Goal: Task Accomplishment & Management: Complete application form

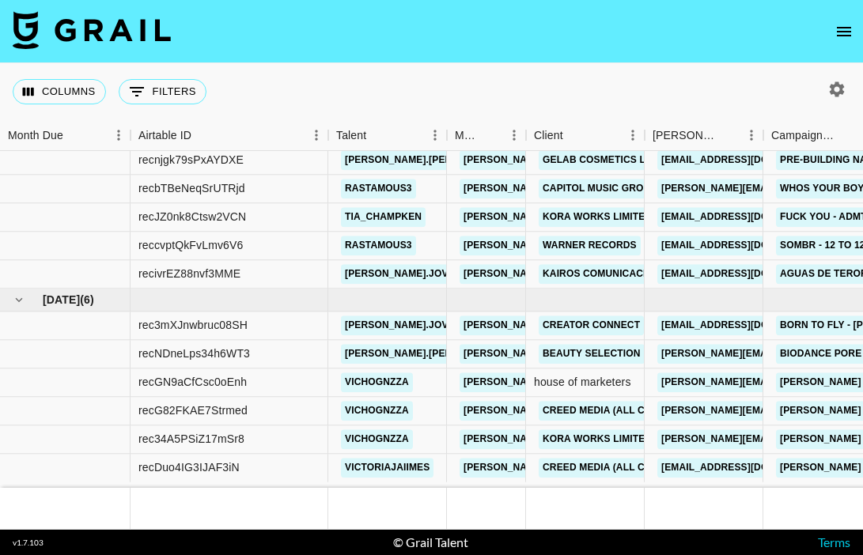
scroll to position [1045, 0]
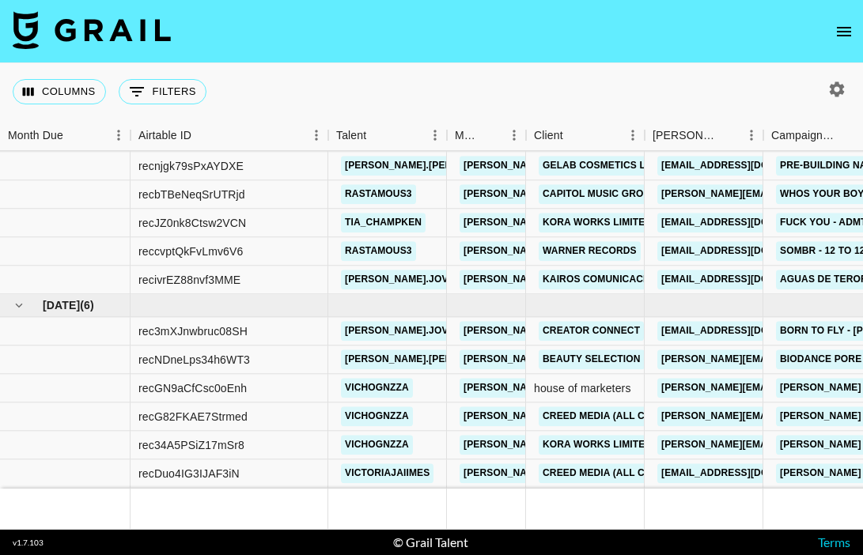
click at [833, 88] on icon "button" at bounding box center [837, 88] width 15 height 15
select select "[DATE]"
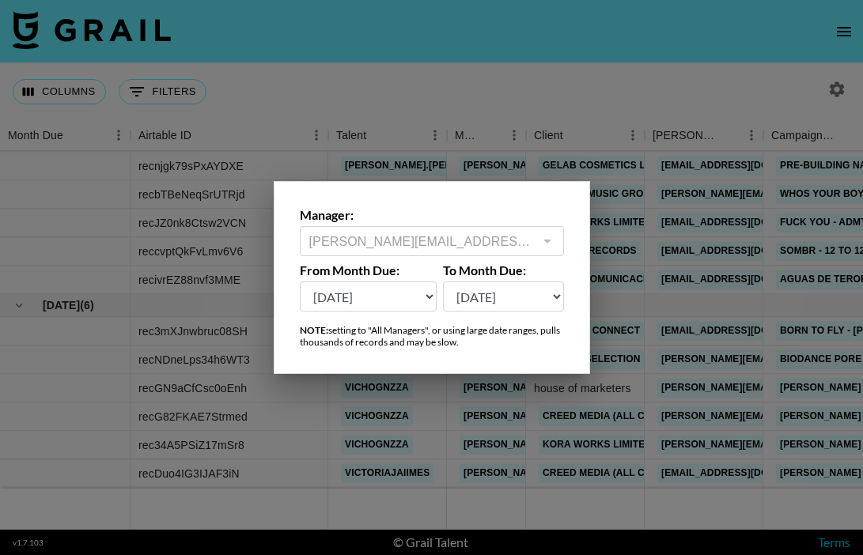
click at [848, 19] on div at bounding box center [431, 277] width 863 height 555
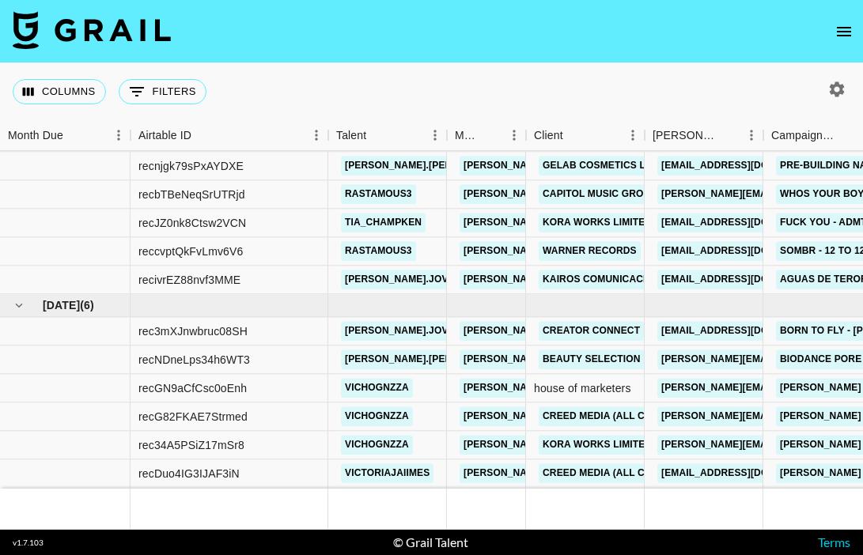
click at [846, 36] on icon "open drawer" at bounding box center [843, 31] width 19 height 19
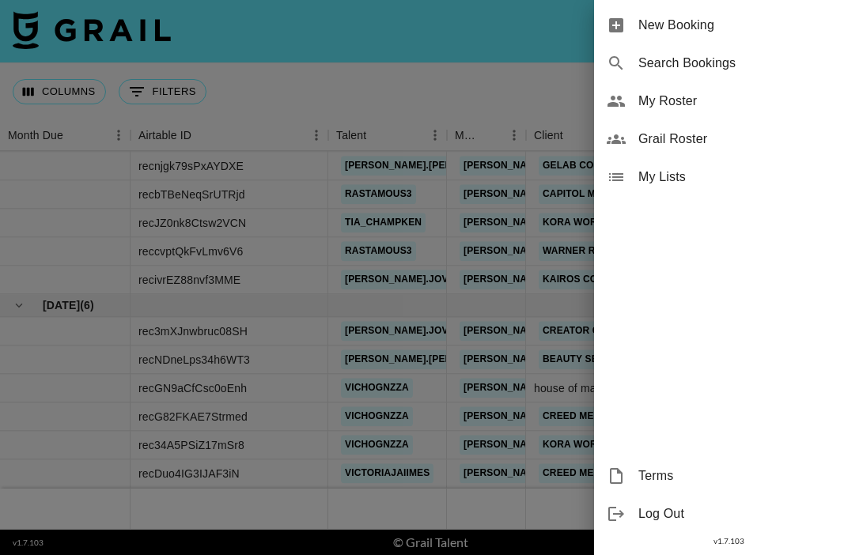
click at [677, 21] on span "New Booking" at bounding box center [744, 25] width 212 height 19
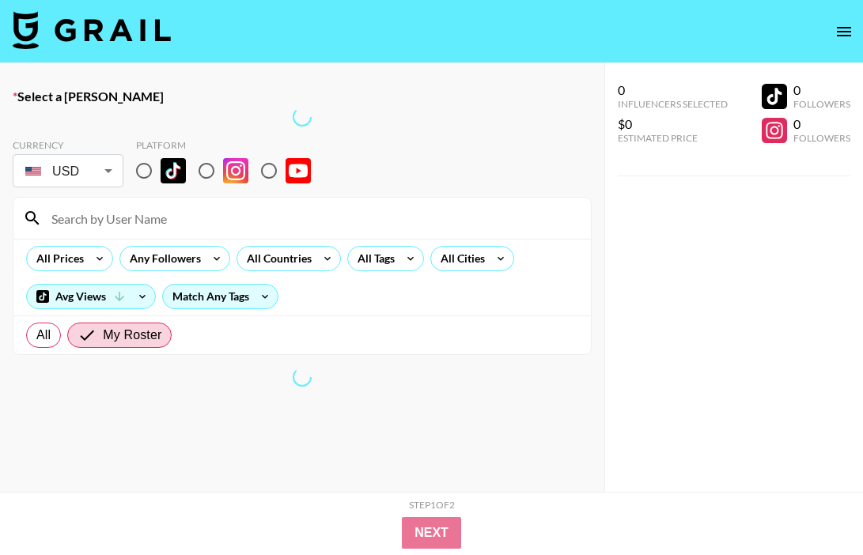
click at [365, 219] on input at bounding box center [311, 218] width 539 height 25
click at [147, 171] on input "radio" at bounding box center [143, 170] width 33 height 33
radio input "true"
click at [147, 171] on input "radio" at bounding box center [143, 170] width 33 height 33
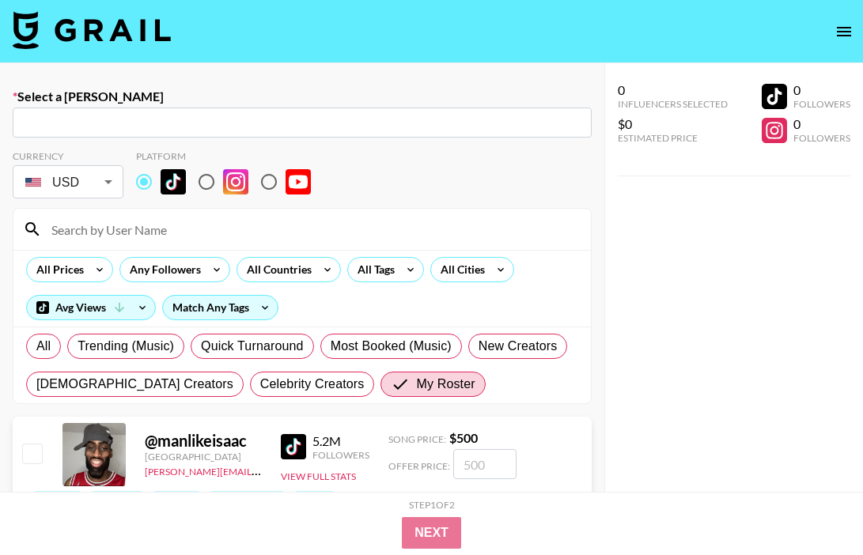
click at [165, 217] on input at bounding box center [311, 229] width 539 height 25
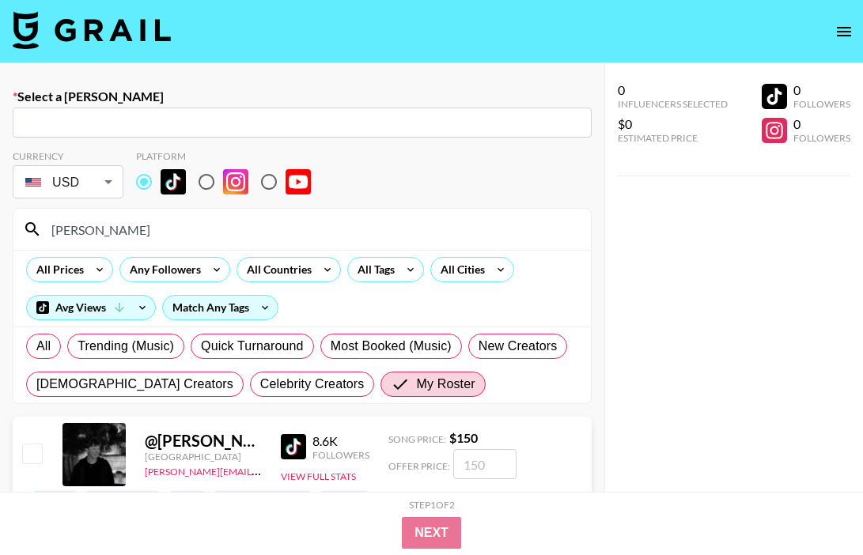
type input "martin"
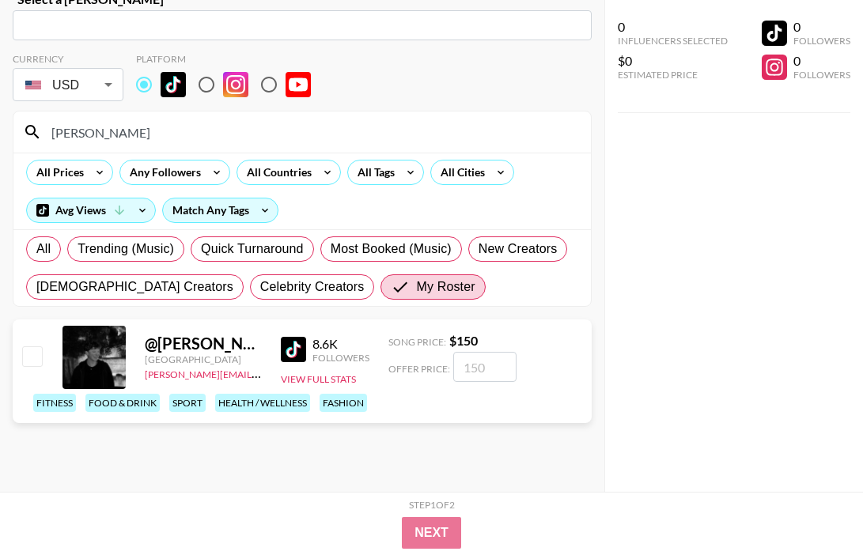
scroll to position [112, 0]
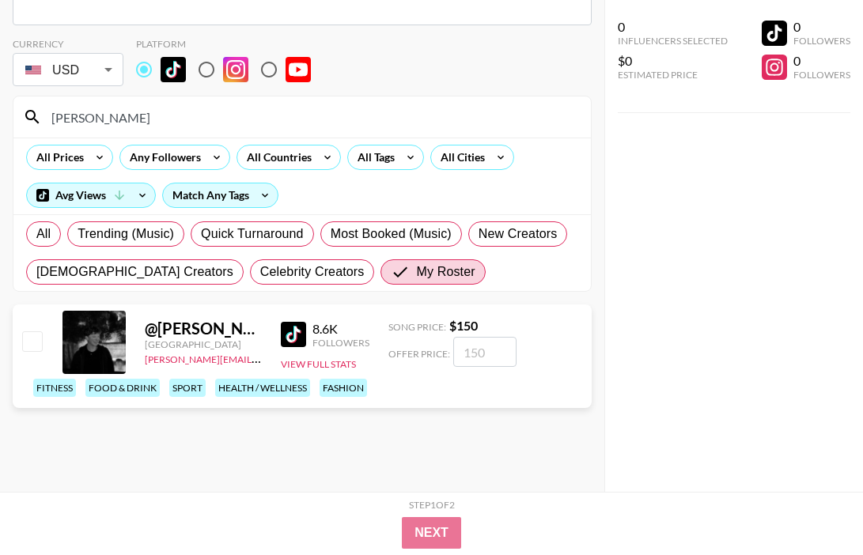
click at [134, 120] on input "martin" at bounding box center [311, 116] width 539 height 25
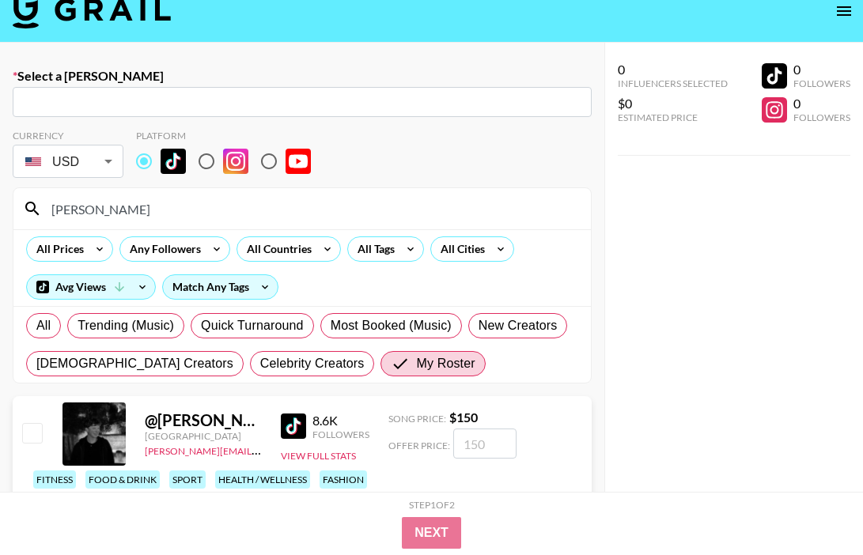
scroll to position [0, 0]
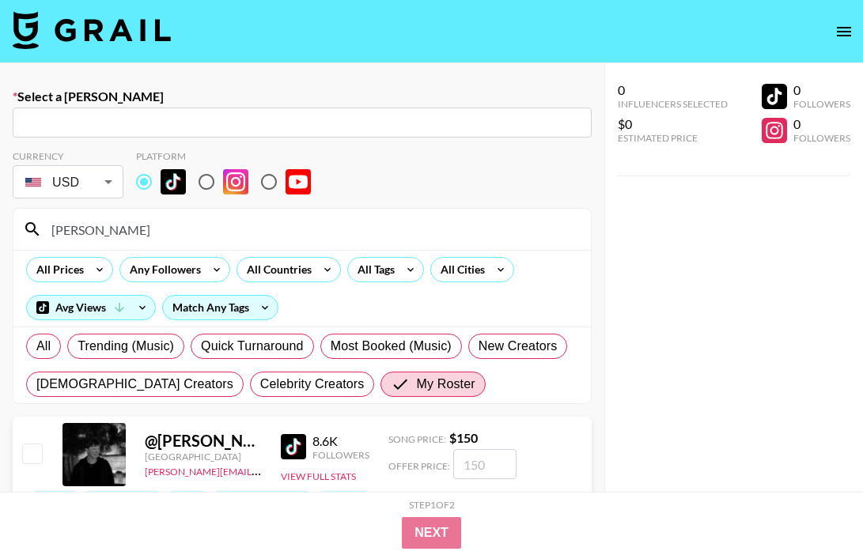
click at [308, 121] on input "text" at bounding box center [302, 123] width 560 height 18
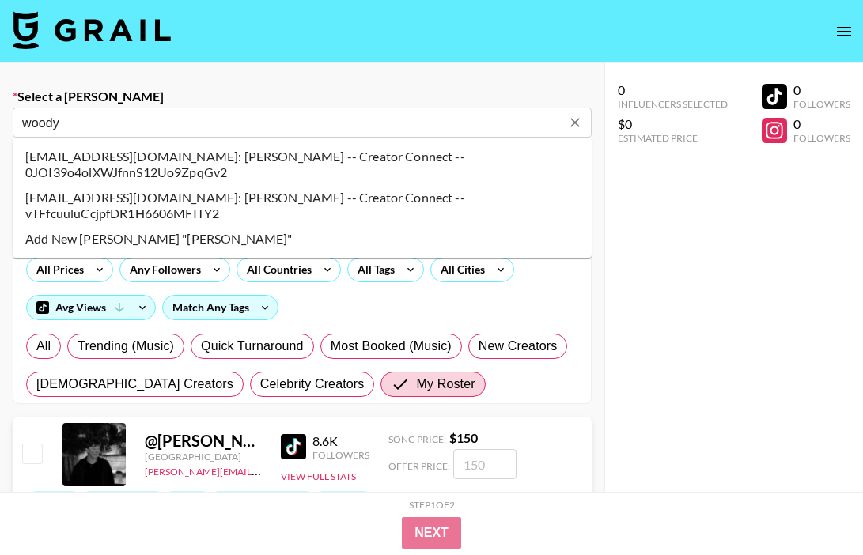
click at [403, 159] on li "woody@creator-connect.co: WOODY MABBOTT -- Creator Connect -- 0JOI39o4olXWJfnnS…" at bounding box center [302, 164] width 579 height 41
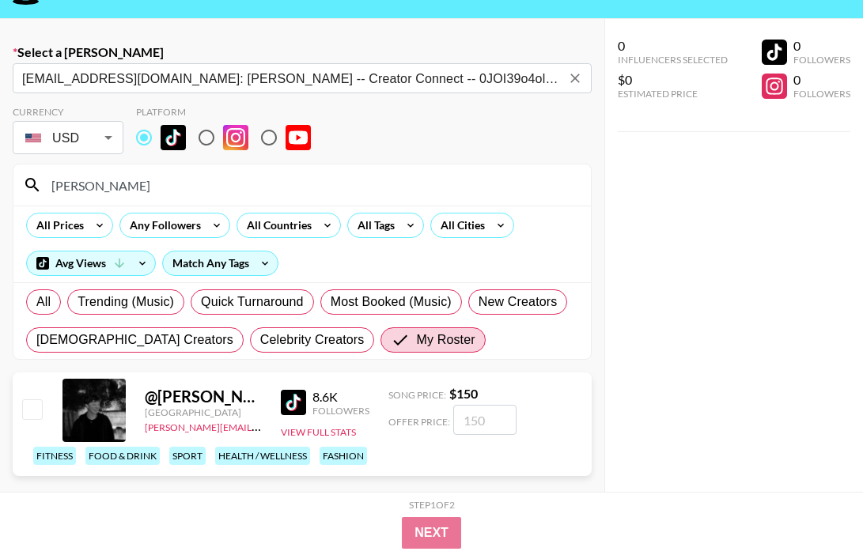
scroll to position [46, 0]
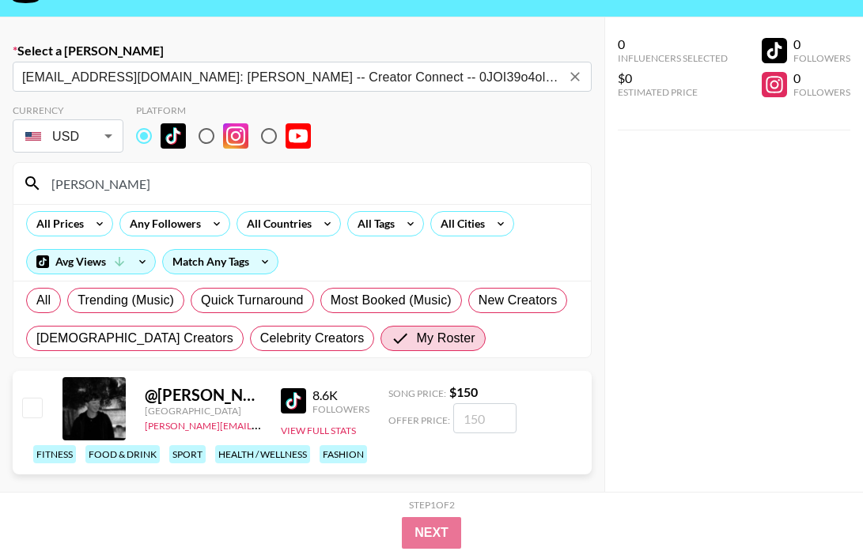
type input "woody@creator-connect.co: WOODY MABBOTT -- Creator Connect -- 0JOI39o4olXWJfnnS…"
click at [31, 403] on input "checkbox" at bounding box center [31, 407] width 19 height 19
checkbox input "true"
type input "150"
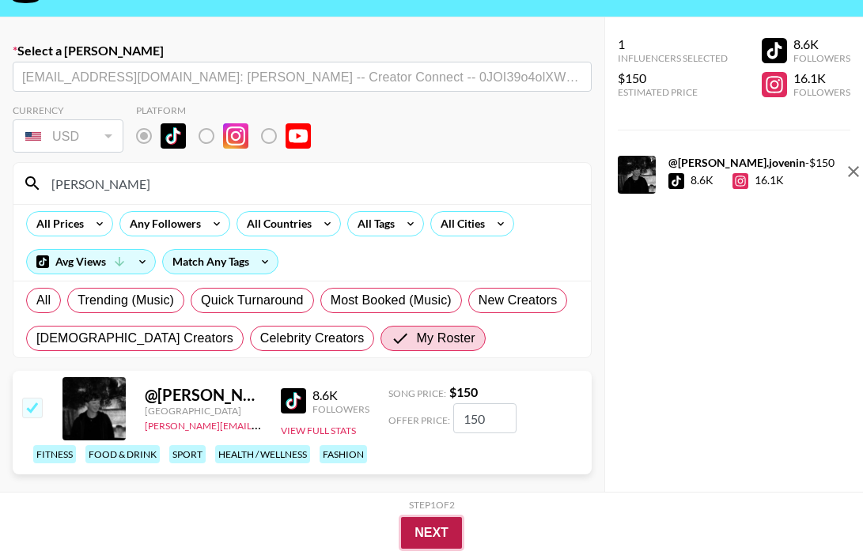
click at [425, 523] on button "Next" at bounding box center [431, 533] width 61 height 32
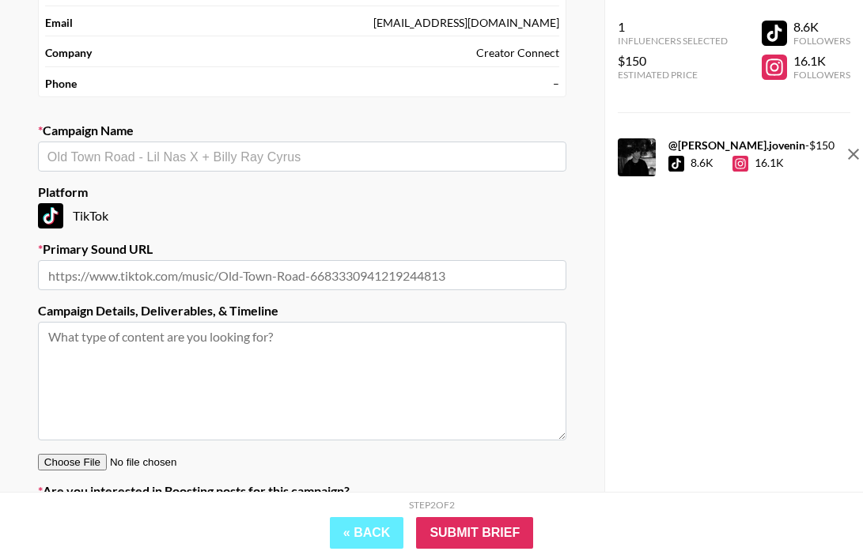
scroll to position [152, 0]
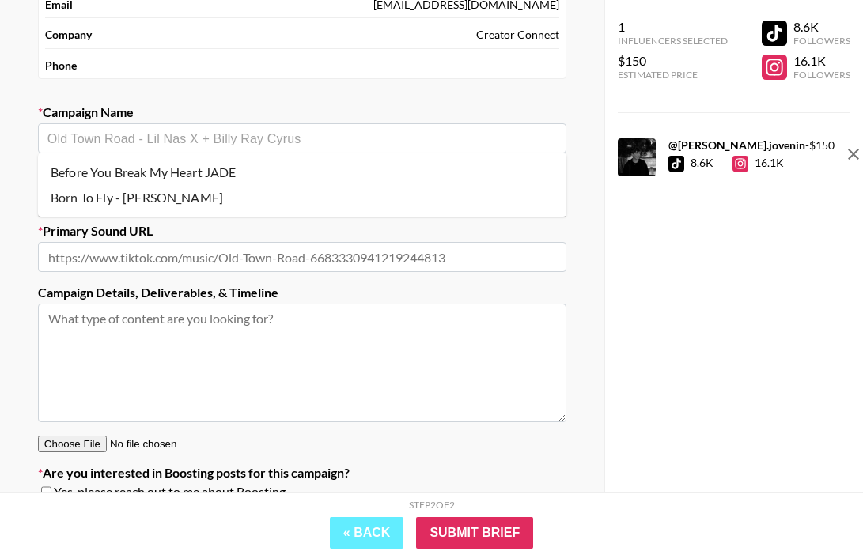
click at [376, 142] on input "text" at bounding box center [301, 139] width 509 height 18
type input "J"
click at [321, 172] on li "Before You Break My Heart JADE" at bounding box center [302, 172] width 528 height 25
type input "Before You Break My Heart JADE"
type input "https://www.tiktok.com/music/Before-You-Break-My-Heart-7548139437751633936"
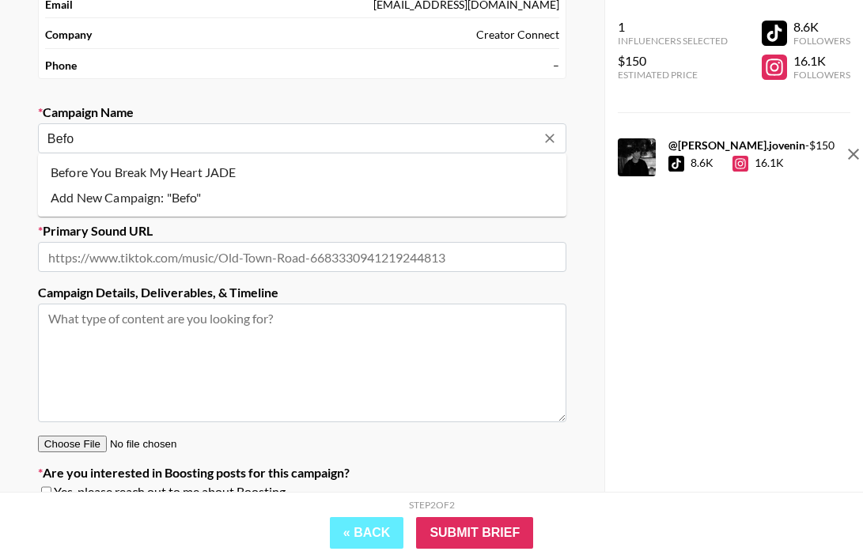
type textarea "TikTok -- TikTok --"
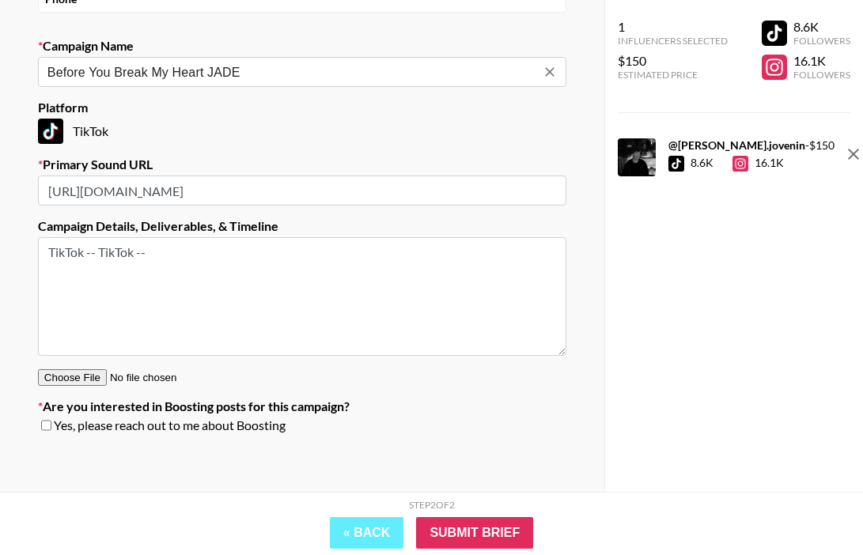
scroll to position [223, 0]
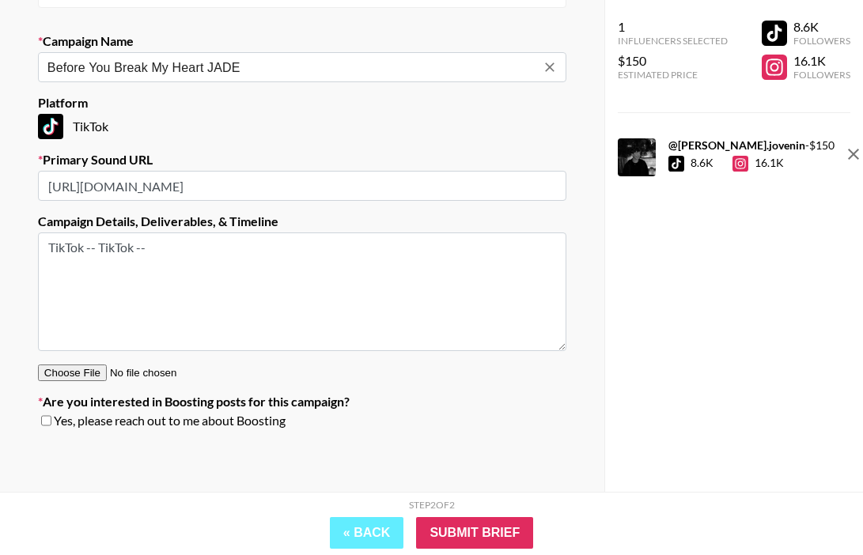
type input "Before You Break My Heart JADE"
click at [191, 422] on span "Yes, please reach out to me about Boosting" at bounding box center [170, 421] width 232 height 16
click at [48, 417] on input "checkbox" at bounding box center [46, 420] width 10 height 11
checkbox input "true"
click at [489, 535] on input "Submit Brief" at bounding box center [474, 533] width 117 height 32
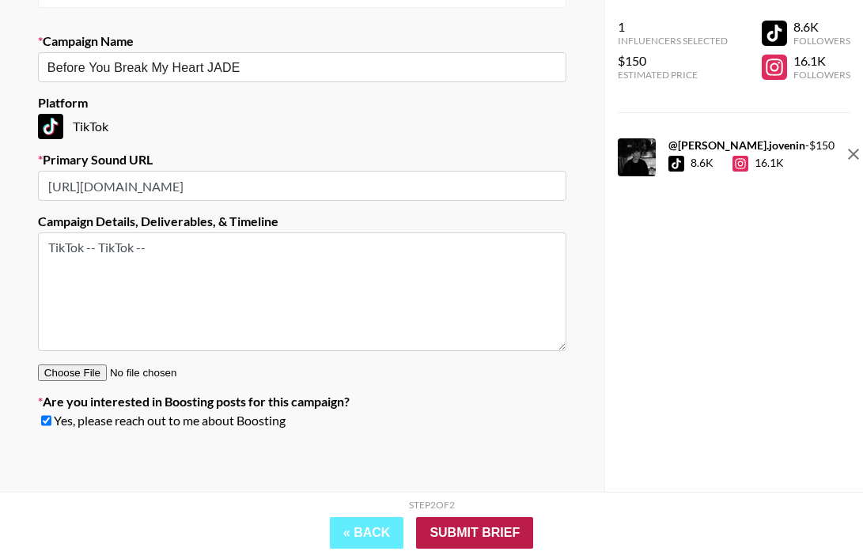
scroll to position [63, 0]
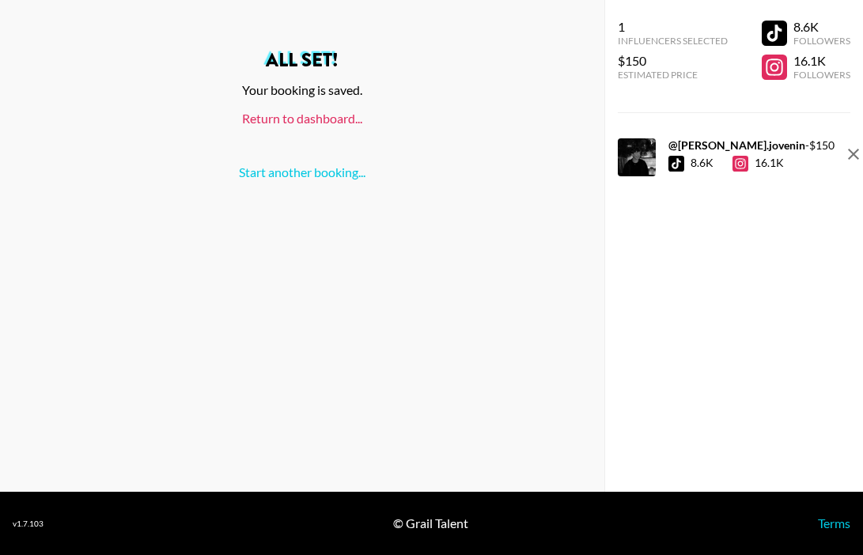
click at [302, 123] on link "Return to dashboard..." at bounding box center [302, 118] width 120 height 15
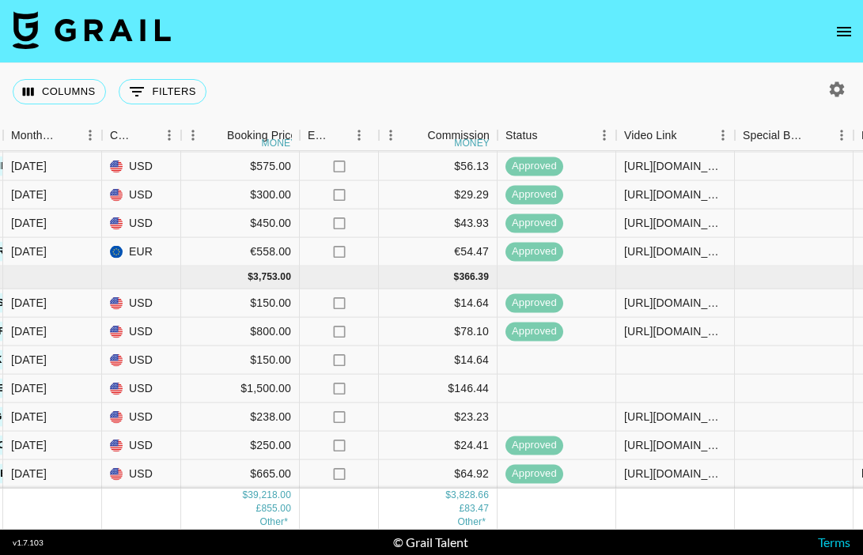
scroll to position [1074, 920]
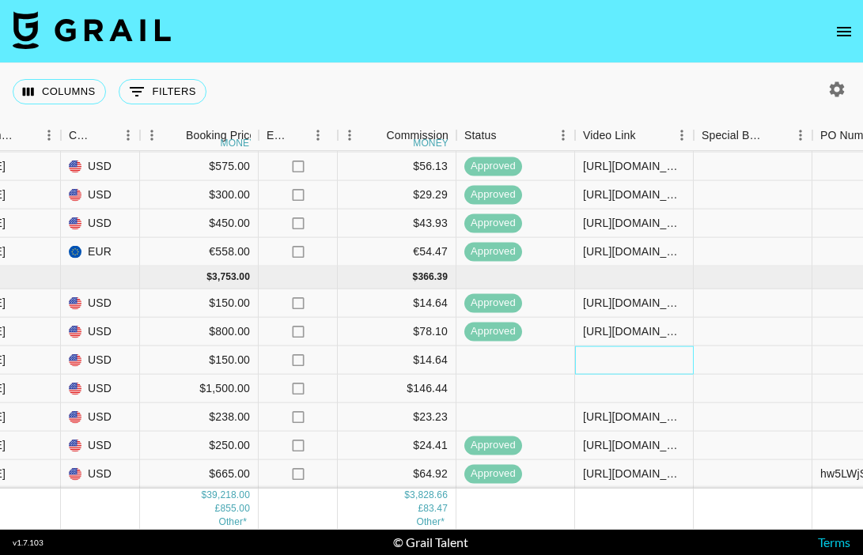
click at [625, 359] on div at bounding box center [634, 360] width 119 height 28
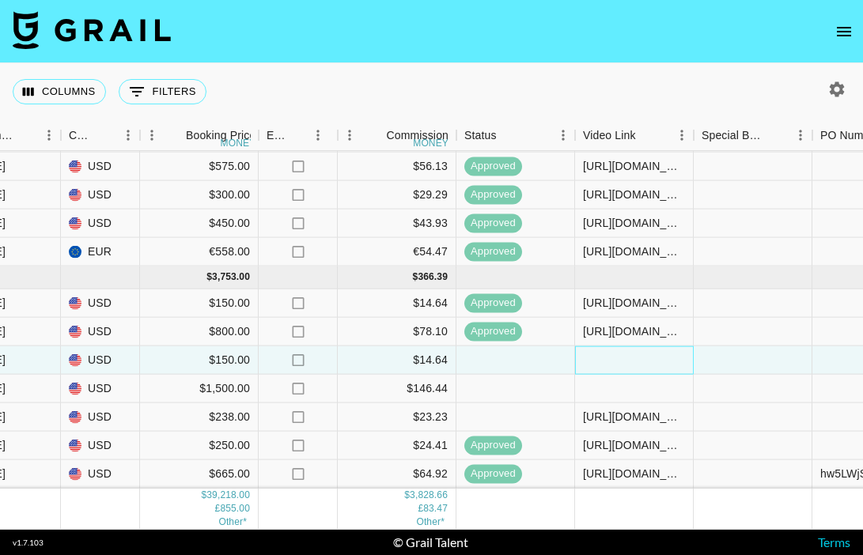
click at [625, 360] on div at bounding box center [634, 360] width 119 height 28
type input "https://www.tiktok.com/@martin.jovenin/photo/7553167944839089430"
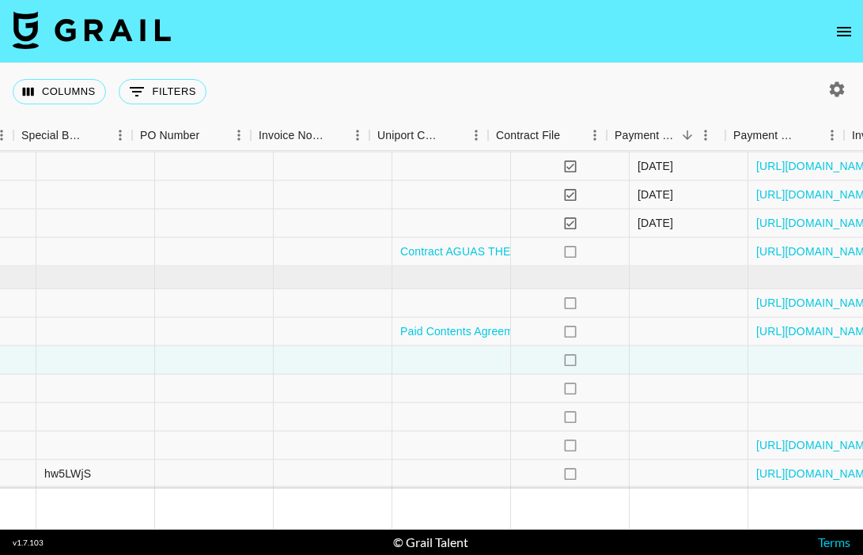
scroll to position [1074, 1763]
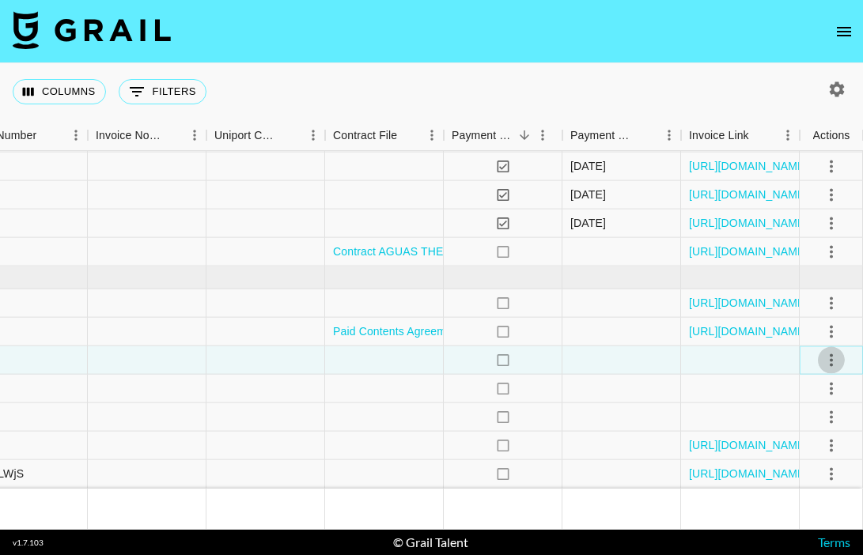
click at [826, 361] on icon "select merge strategy" at bounding box center [831, 359] width 19 height 19
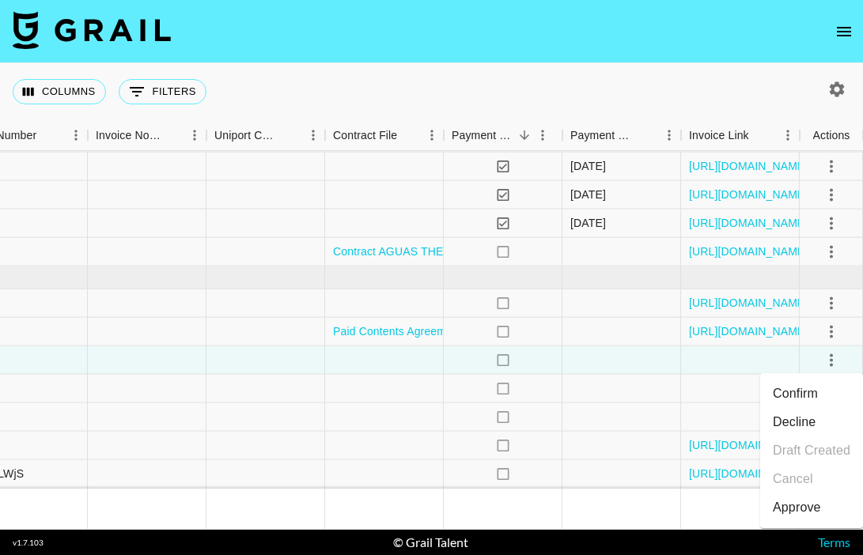
click at [803, 400] on li "Confirm" at bounding box center [811, 394] width 103 height 28
click at [802, 502] on div "Approve" at bounding box center [797, 507] width 48 height 19
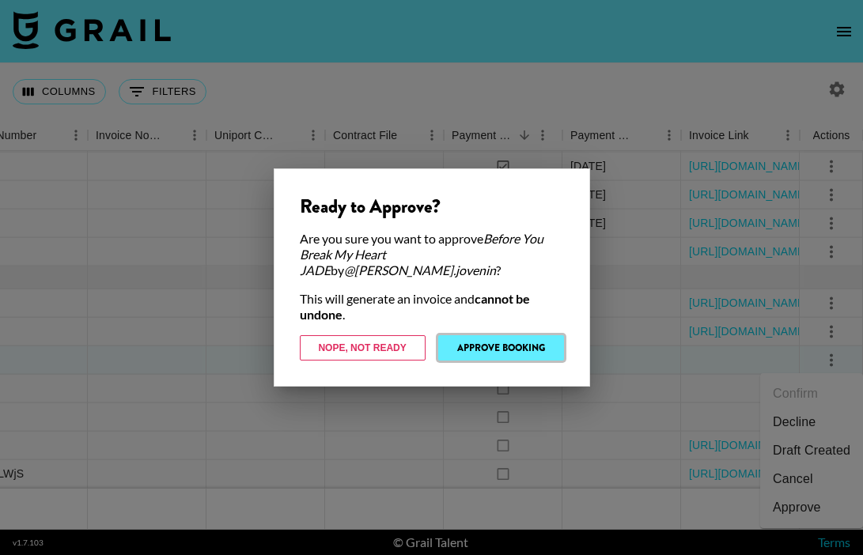
click at [484, 335] on button "Approve Booking" at bounding box center [501, 347] width 126 height 25
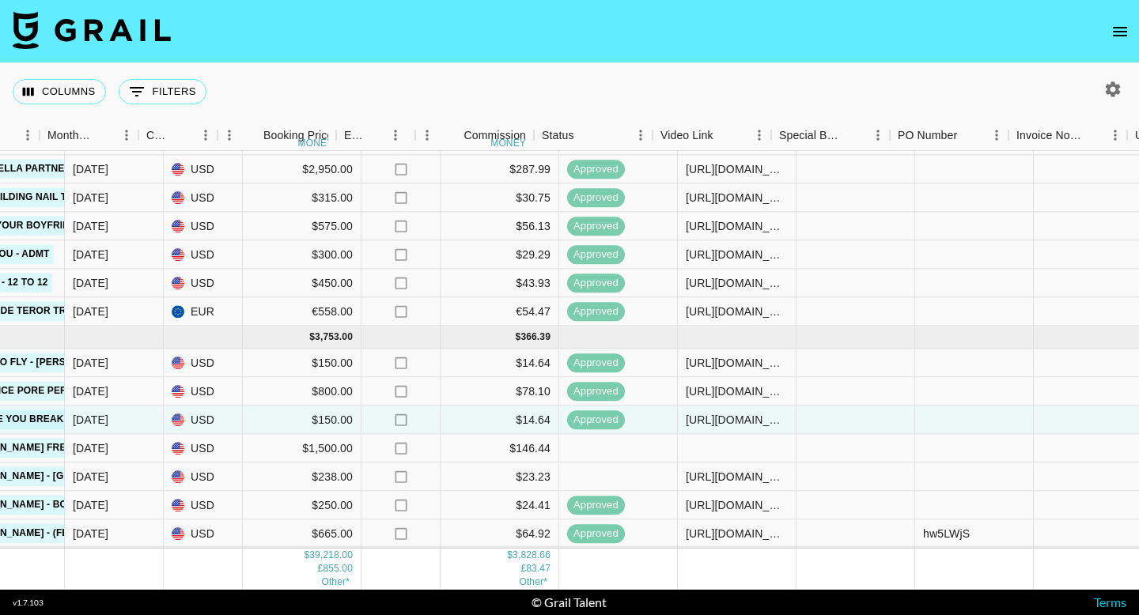
scroll to position [1014, 842]
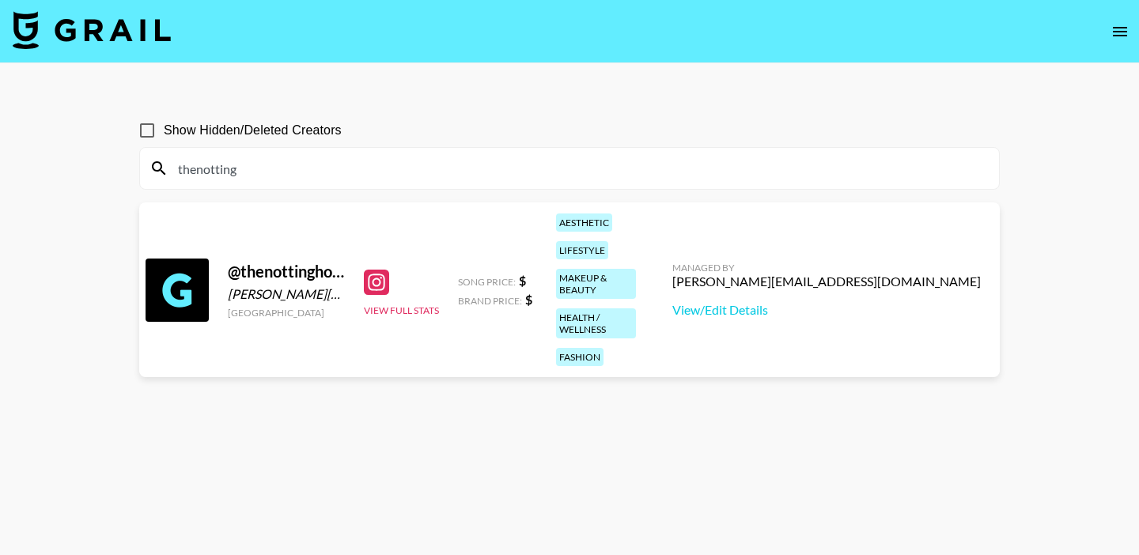
click at [148, 160] on div "thenotting" at bounding box center [569, 168] width 859 height 41
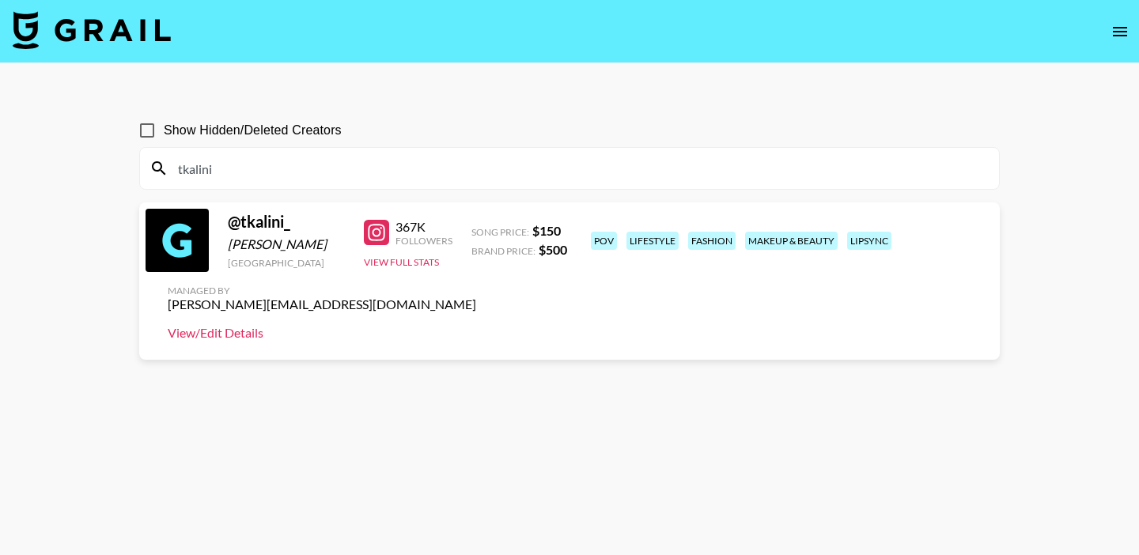
click at [476, 325] on link "View/Edit Details" at bounding box center [322, 333] width 308 height 16
drag, startPoint x: 233, startPoint y: 168, endPoint x: 170, endPoint y: 170, distance: 63.3
click at [170, 170] on input "tkalini" at bounding box center [578, 168] width 821 height 25
click at [1114, 34] on icon "open drawer" at bounding box center [1120, 31] width 14 height 9
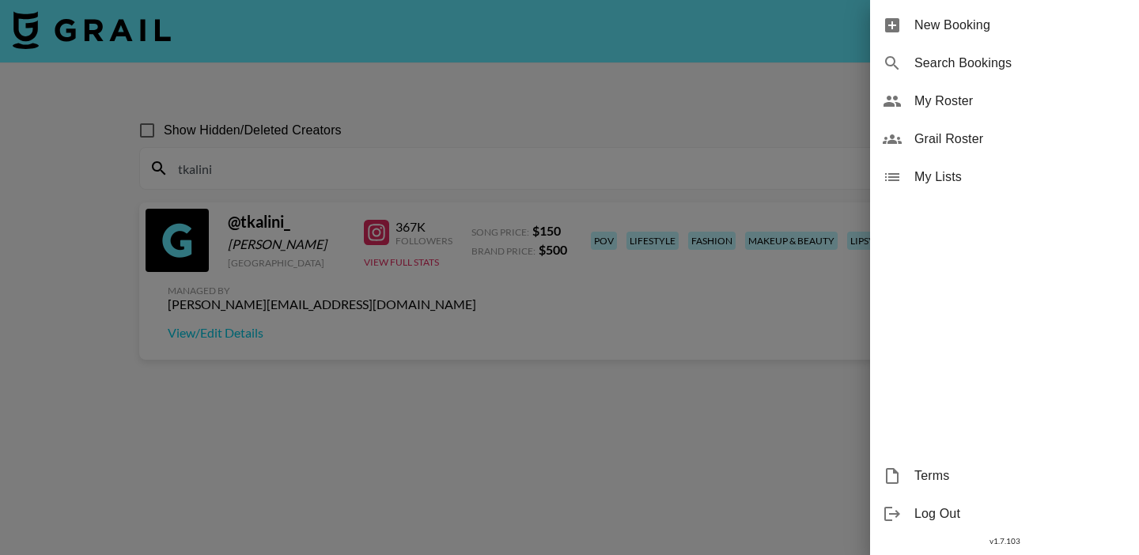
click at [567, 182] on div at bounding box center [569, 277] width 1139 height 555
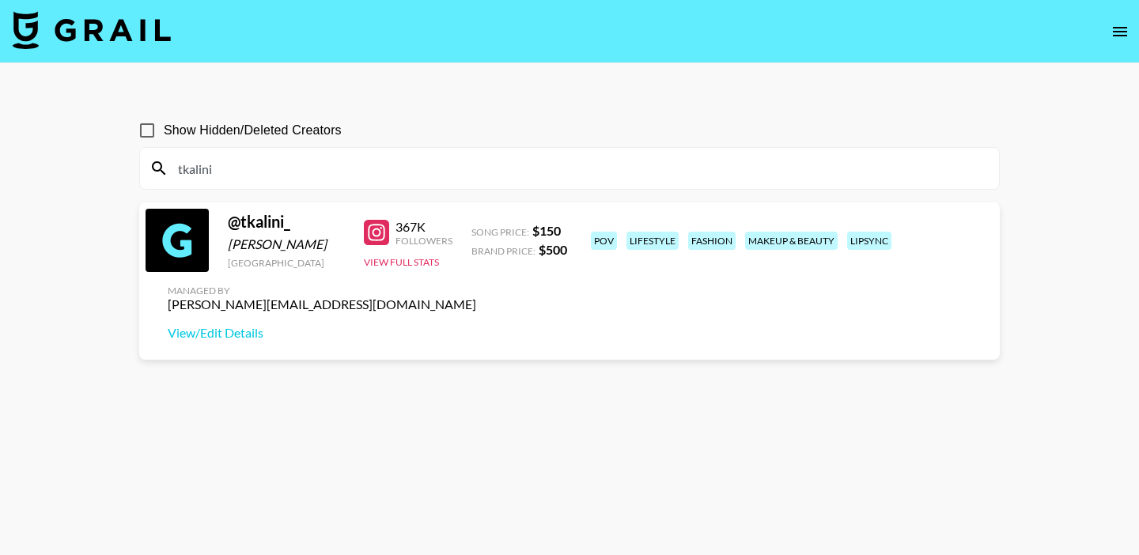
click at [567, 178] on input "tkalini" at bounding box center [578, 168] width 821 height 25
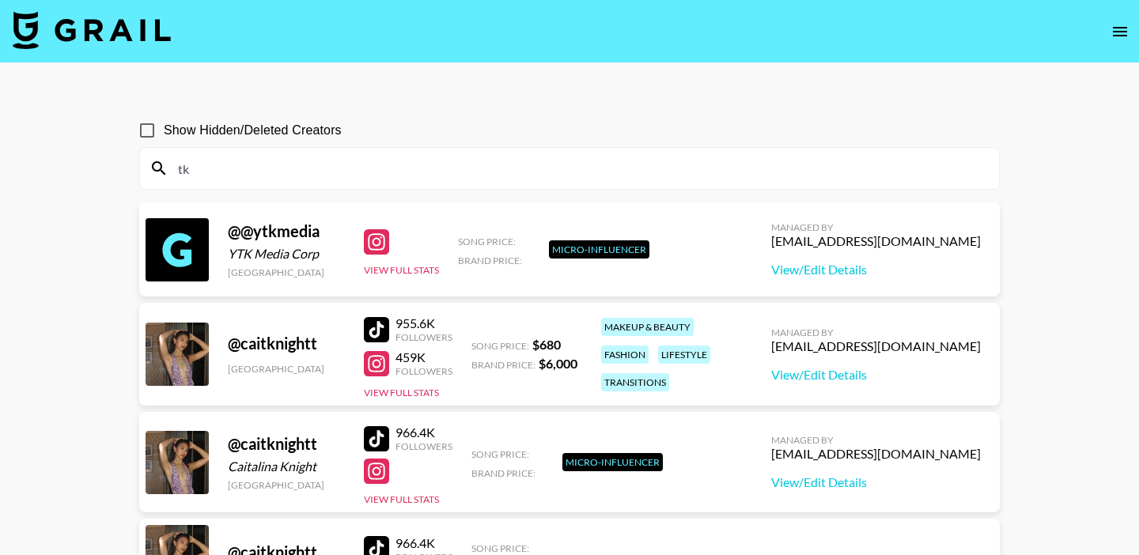
type input "t"
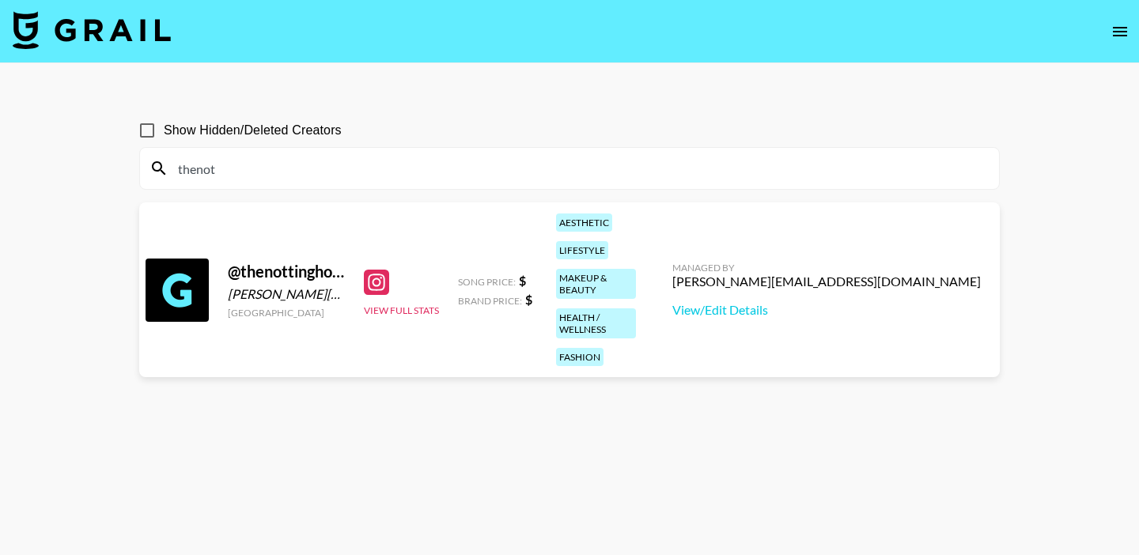
click at [277, 262] on div "@ thenottinghome" at bounding box center [286, 272] width 117 height 20
click at [875, 302] on link "View/Edit Details" at bounding box center [826, 310] width 308 height 16
click at [253, 191] on section "Show Hidden/Deleted Creators thenot @ thenottinghome Allie Nottingham United St…" at bounding box center [569, 315] width 860 height 429
drag, startPoint x: 205, startPoint y: 173, endPoint x: 118, endPoint y: 168, distance: 87.1
click at [119, 169] on main "Show Hidden/Deleted Creators thenot @ thenottinghome Allie Nottingham United St…" at bounding box center [569, 315] width 1139 height 505
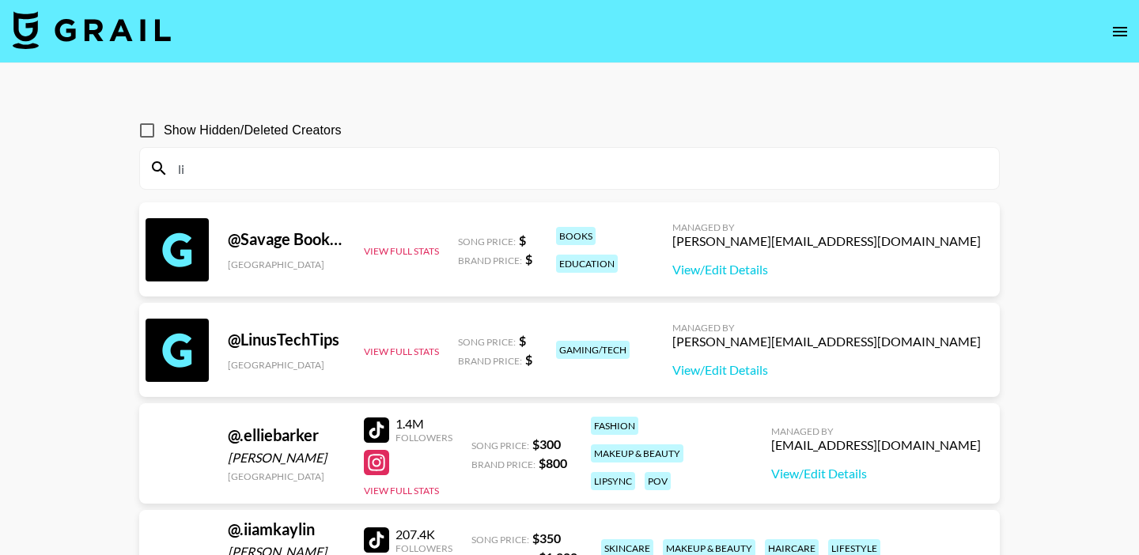
type input "l"
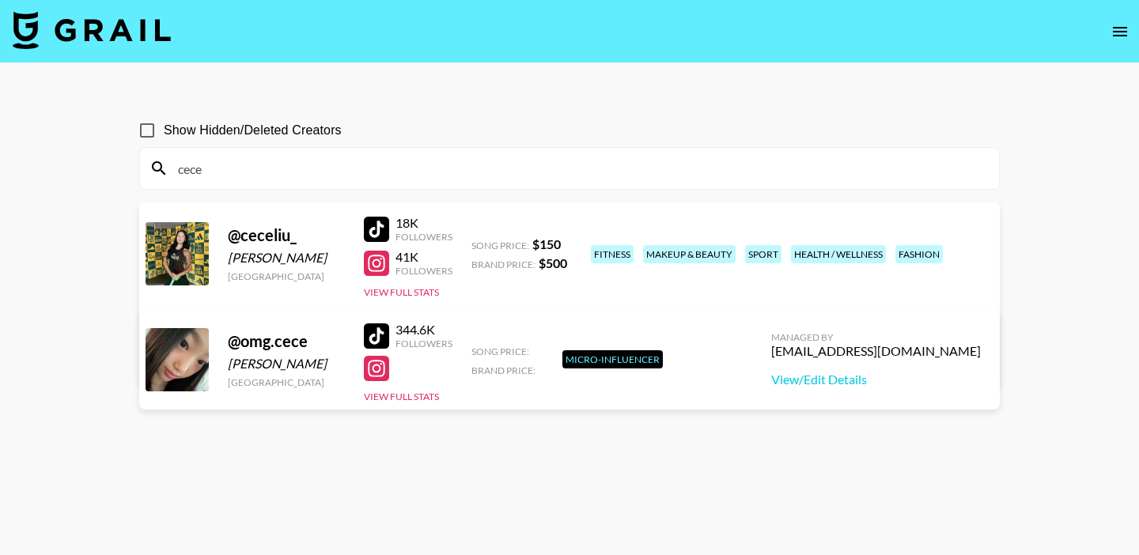
type input "cece"
click at [476, 352] on link "View/Edit Details" at bounding box center [322, 360] width 308 height 16
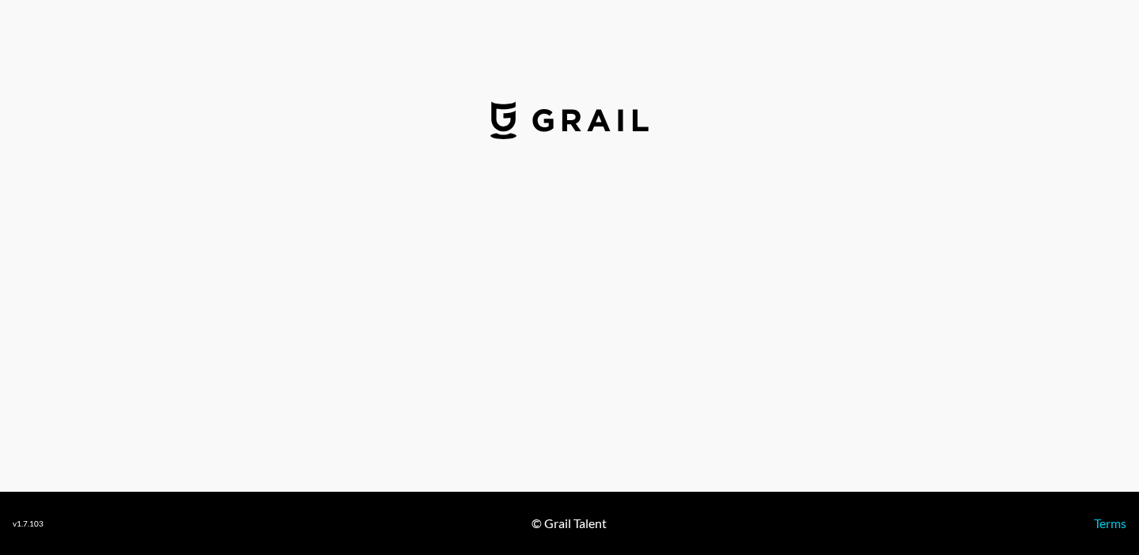
select select "USD"
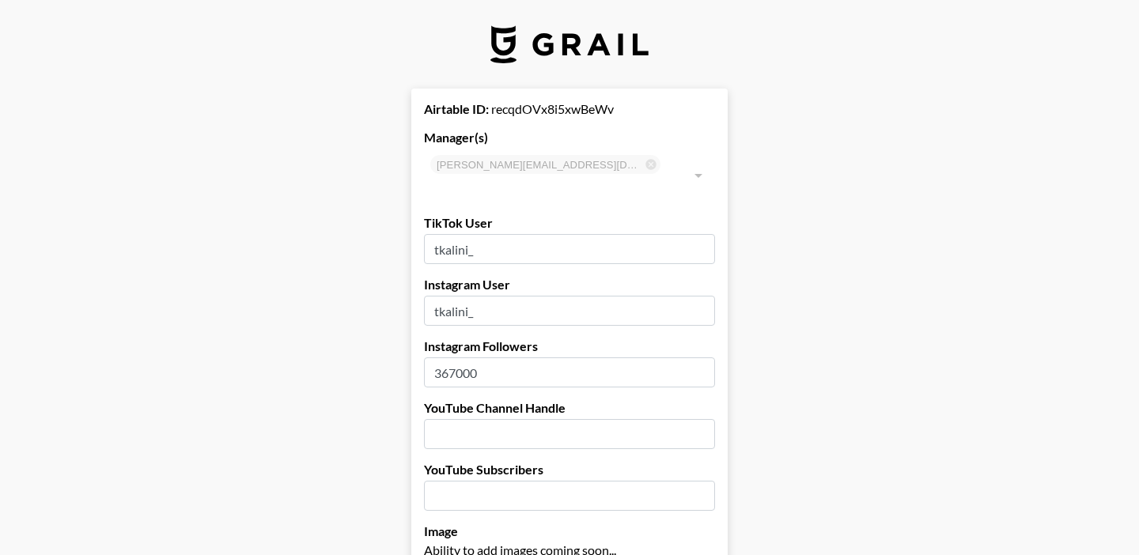
click at [489, 234] on input "tkalini_" at bounding box center [569, 249] width 291 height 30
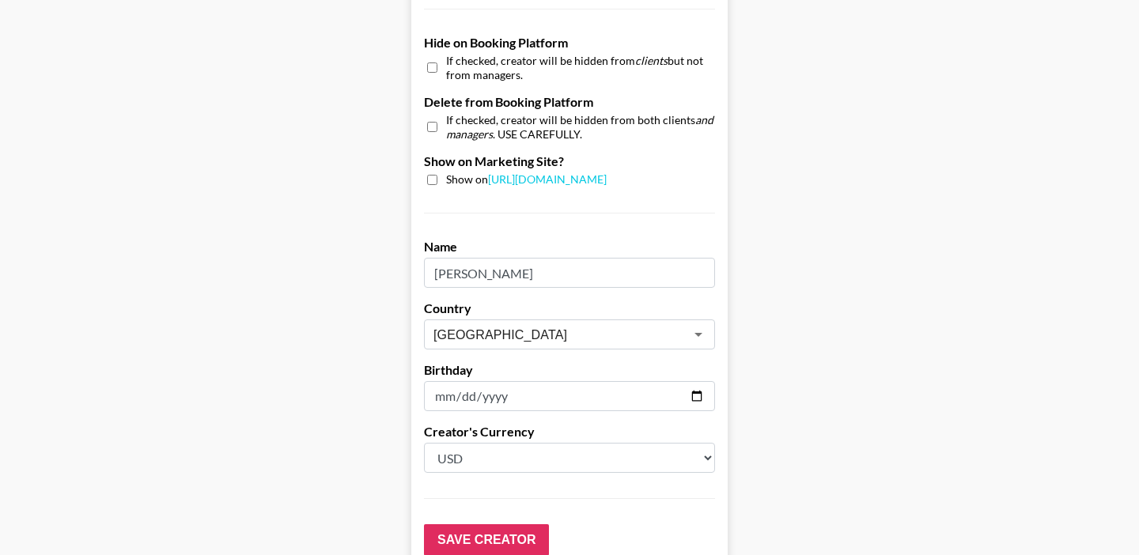
scroll to position [1590, 0]
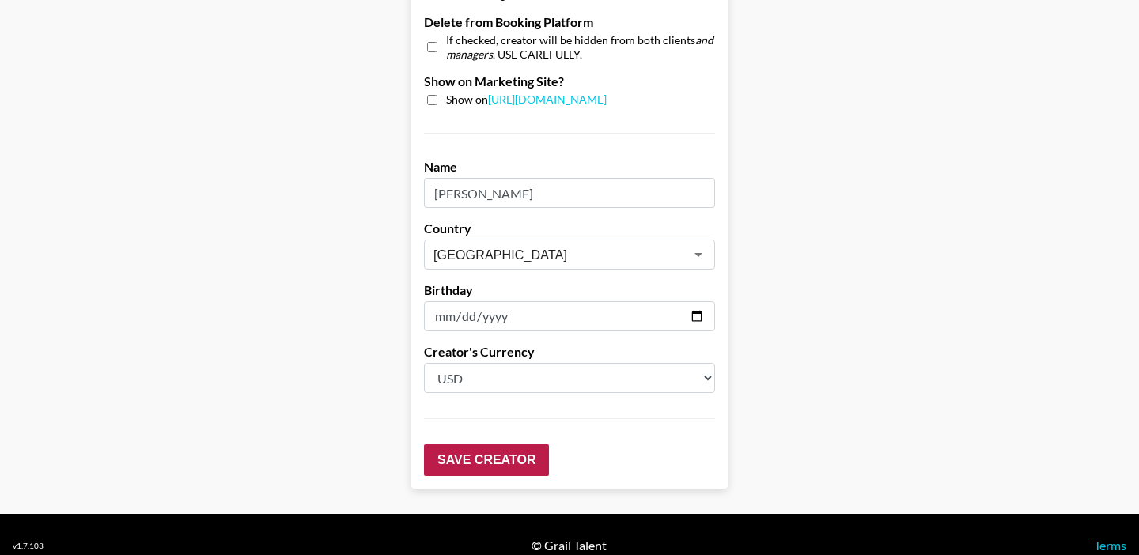
type input "tkalini"
click at [471, 444] on input "Save Creator" at bounding box center [486, 460] width 125 height 32
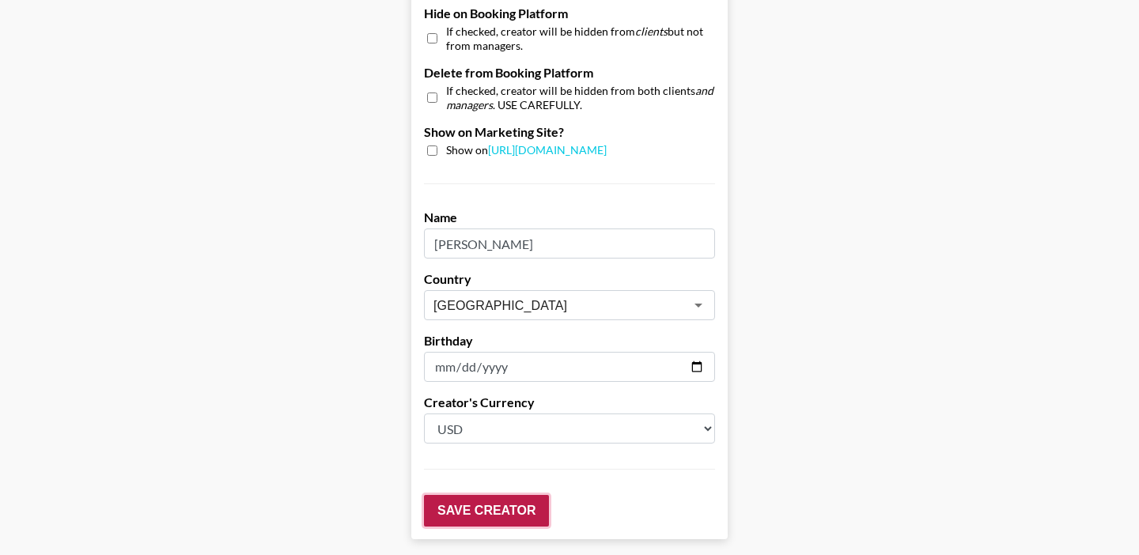
scroll to position [1641, 0]
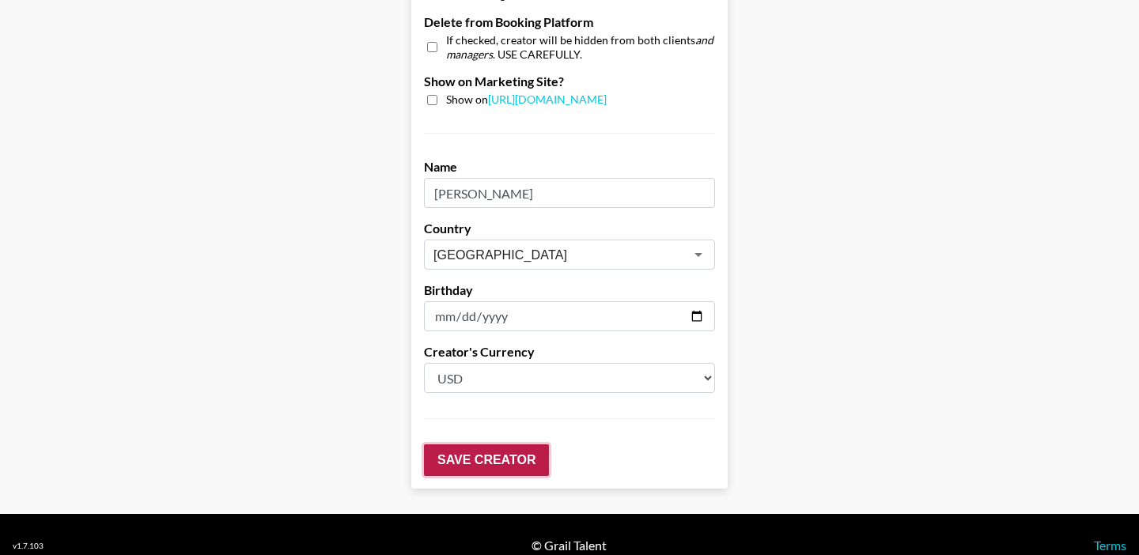
click at [471, 444] on input "Save Creator" at bounding box center [486, 460] width 125 height 32
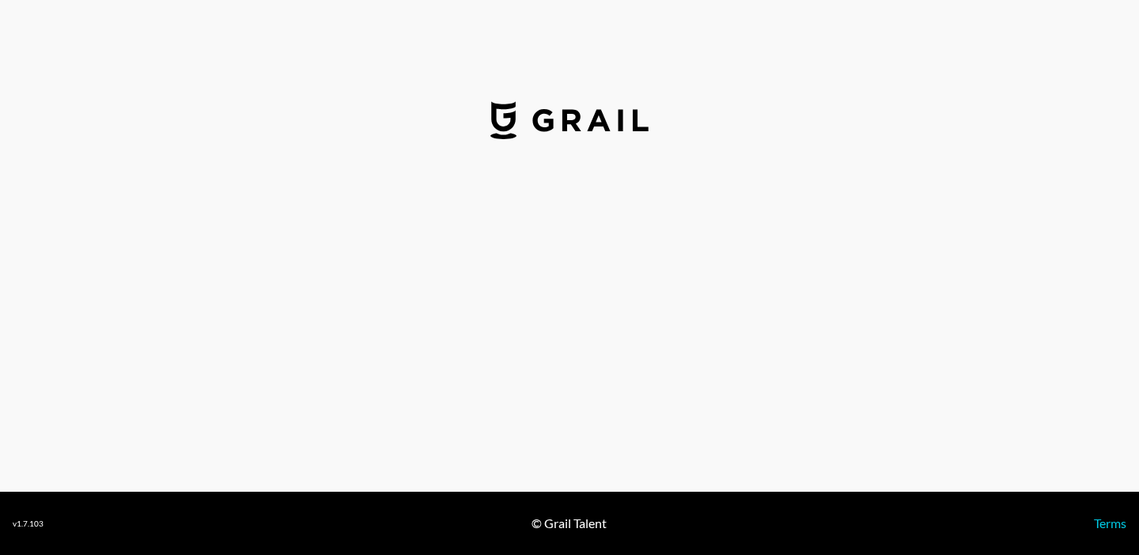
select select "USD"
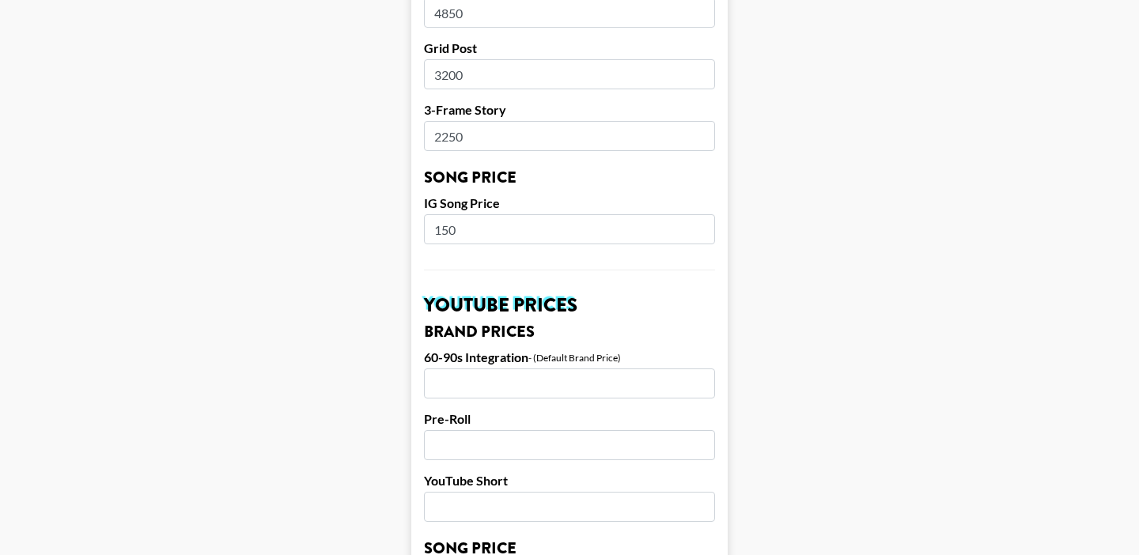
scroll to position [920, 0]
